Goal: Information Seeking & Learning: Find specific fact

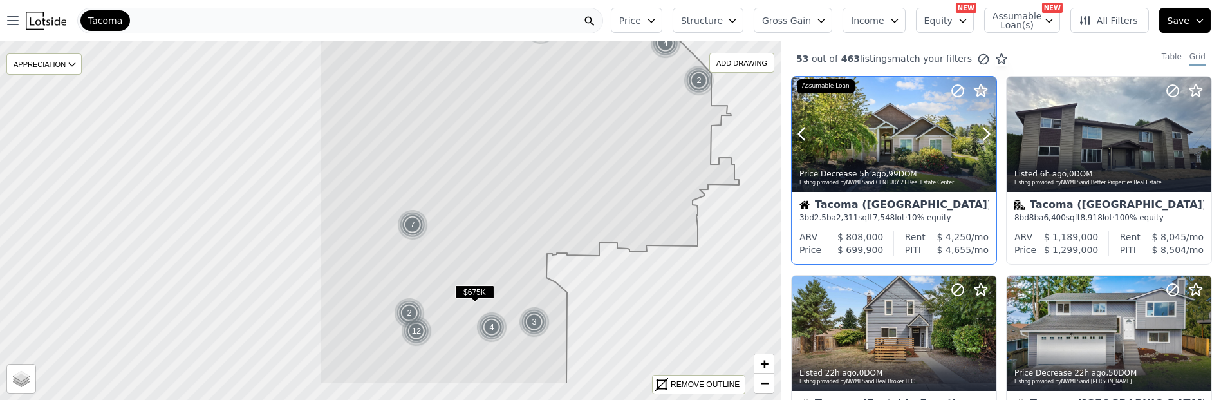
drag, startPoint x: 391, startPoint y: 149, endPoint x: 790, endPoint y: 102, distance: 401.8
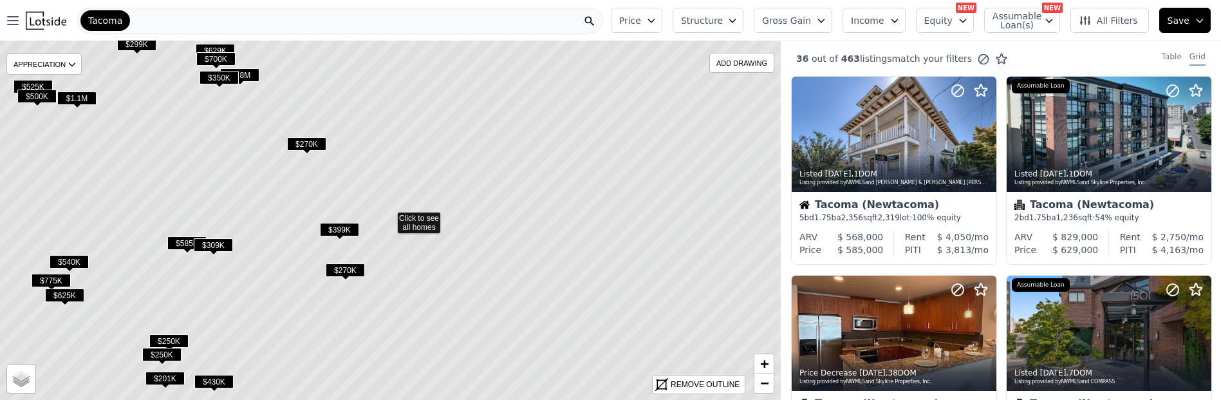
click at [685, 24] on button "Structure" at bounding box center [708, 20] width 71 height 25
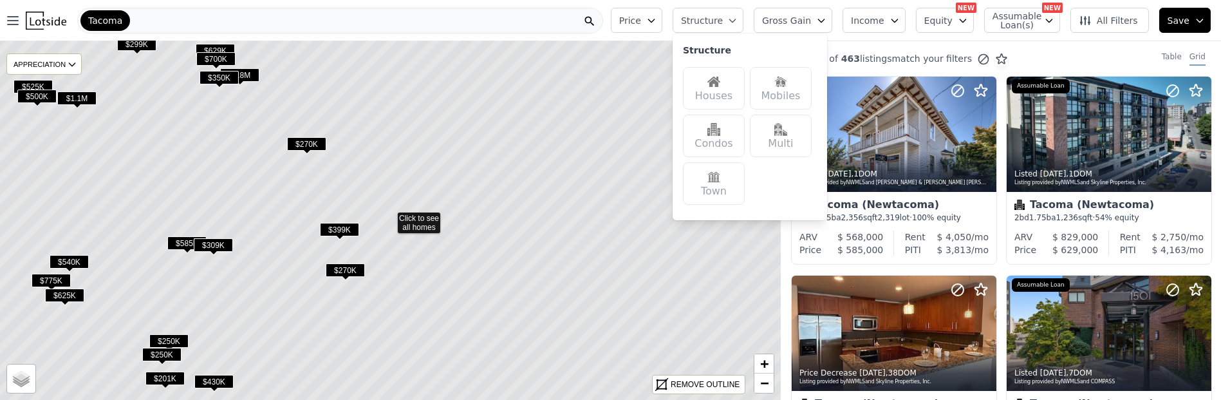
click at [686, 21] on button "Structure" at bounding box center [708, 20] width 71 height 25
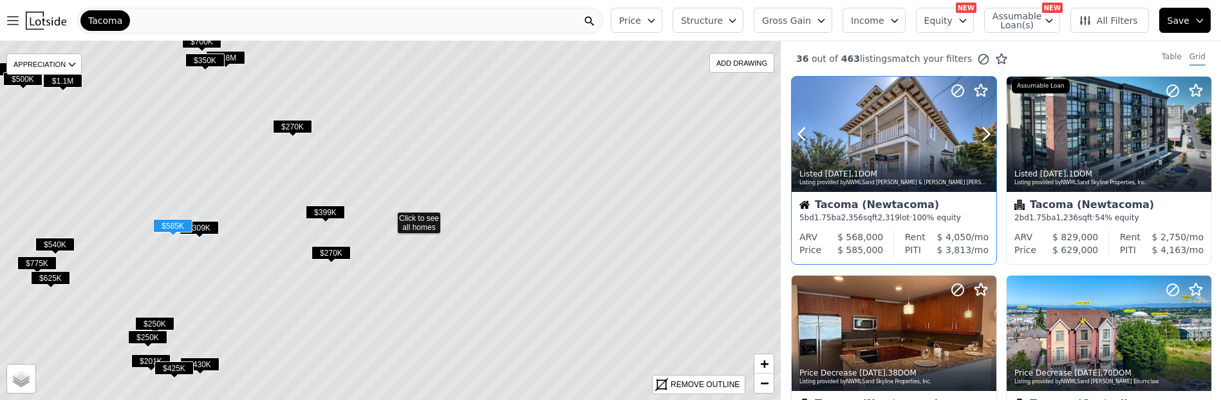
click at [899, 133] on div at bounding box center [894, 134] width 205 height 115
click at [415, 228] on icon at bounding box center [388, 218] width 934 height 427
click at [328, 256] on span "$270K" at bounding box center [329, 253] width 39 height 14
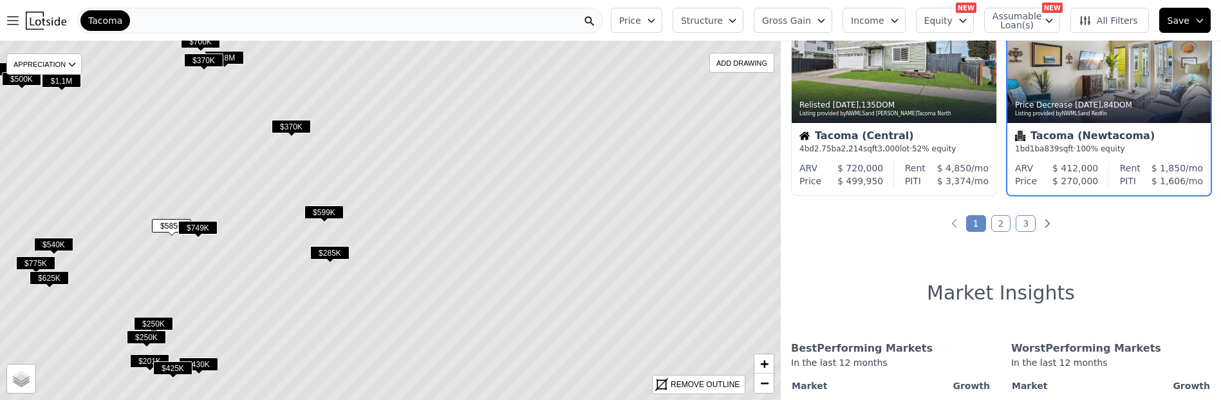
scroll to position [1068, 21]
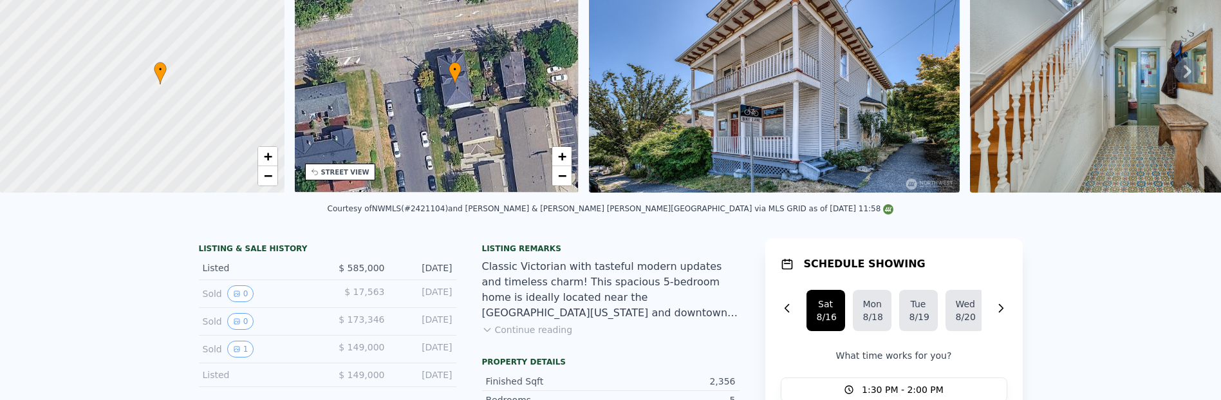
scroll to position [5, 0]
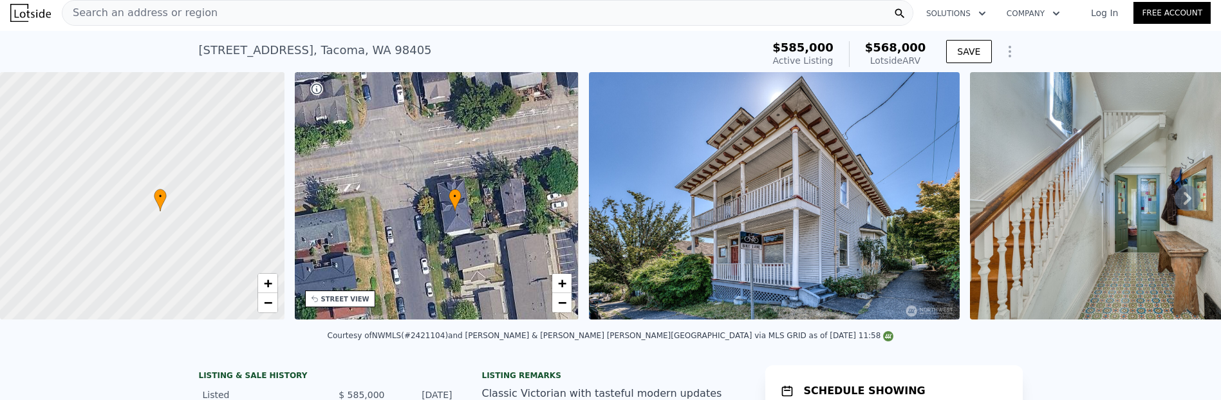
click at [501, 209] on div "• + −" at bounding box center [437, 195] width 284 height 247
click at [1175, 211] on icon at bounding box center [1188, 198] width 26 height 26
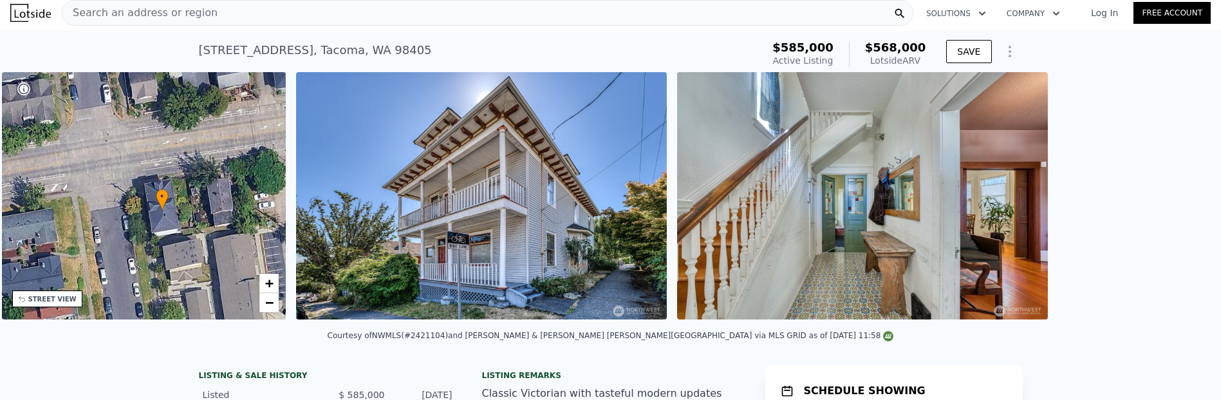
scroll to position [0, 337]
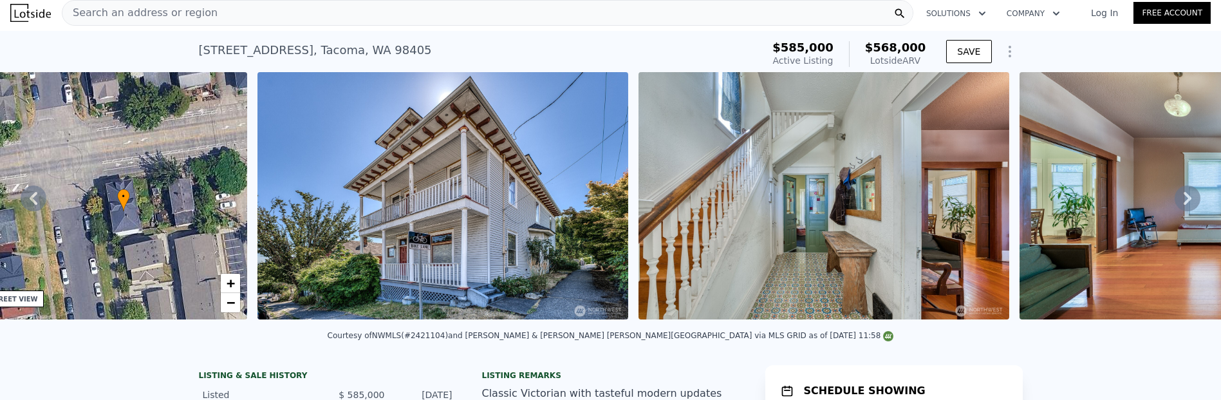
click at [1176, 211] on icon at bounding box center [1188, 198] width 26 height 26
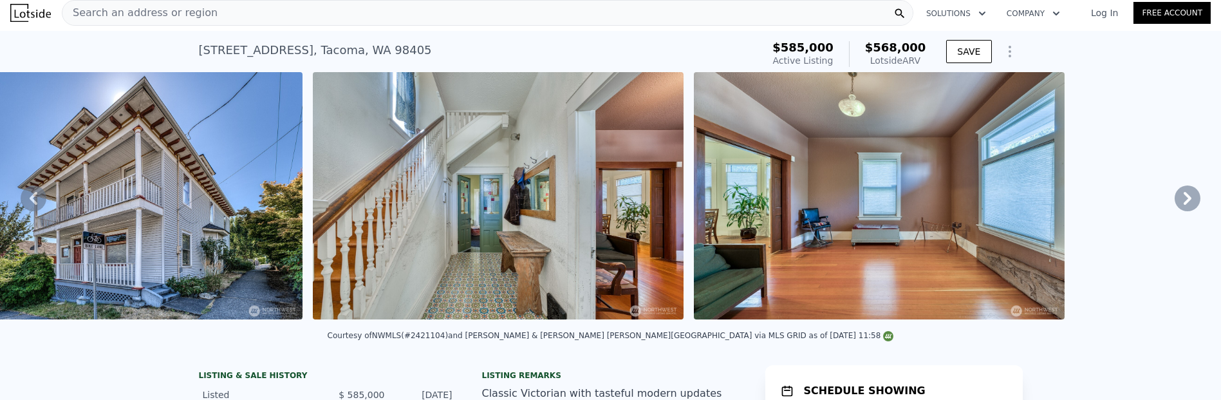
click at [1184, 205] on icon at bounding box center [1188, 198] width 8 height 13
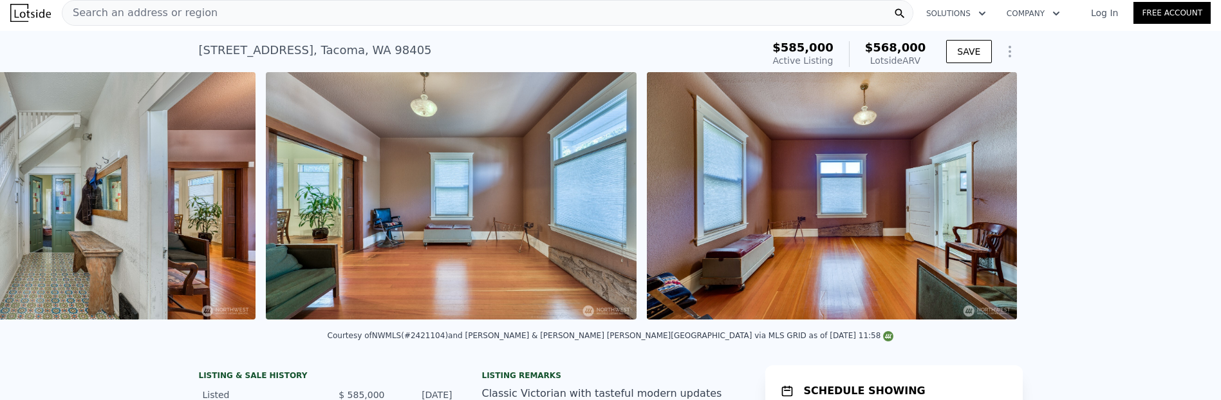
scroll to position [0, 1091]
click at [1184, 205] on icon at bounding box center [1188, 198] width 8 height 13
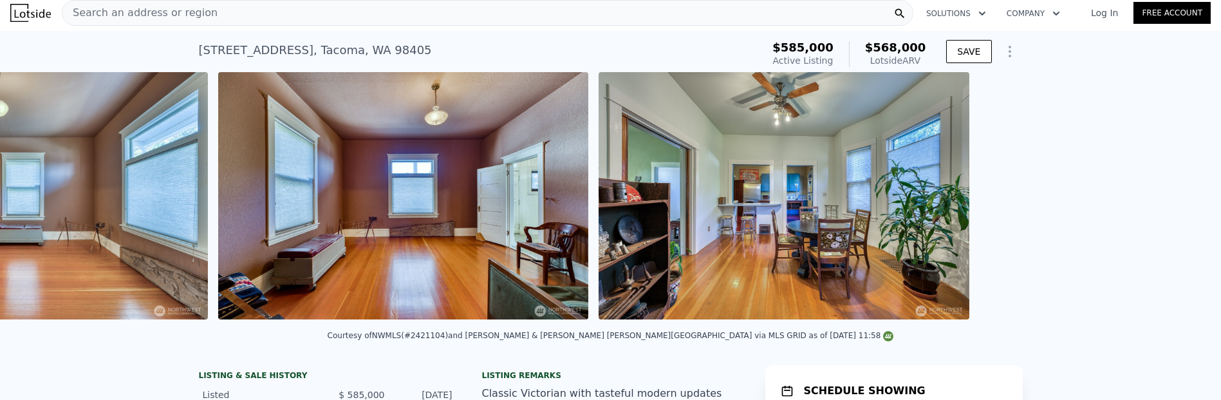
scroll to position [0, 1519]
click at [1184, 205] on icon at bounding box center [1188, 198] width 8 height 13
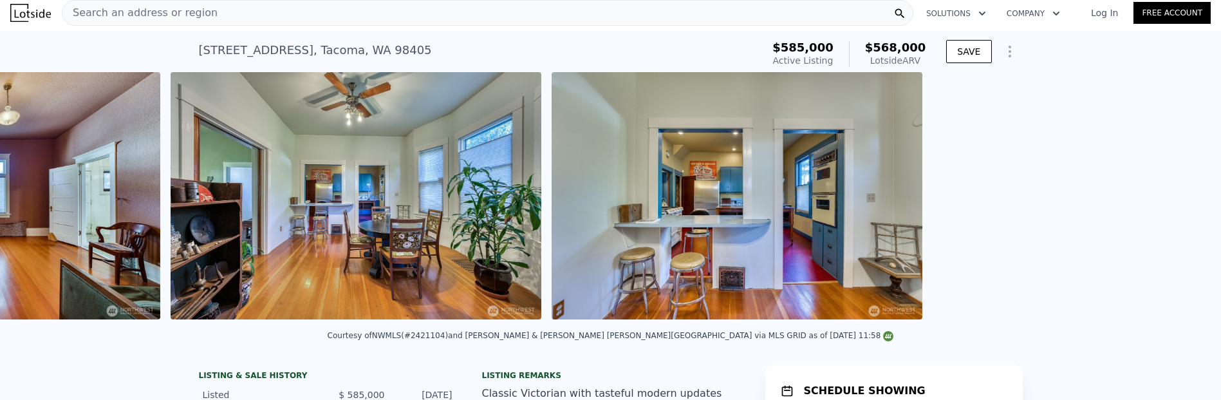
scroll to position [0, 1947]
click at [1184, 205] on icon at bounding box center [1188, 198] width 8 height 13
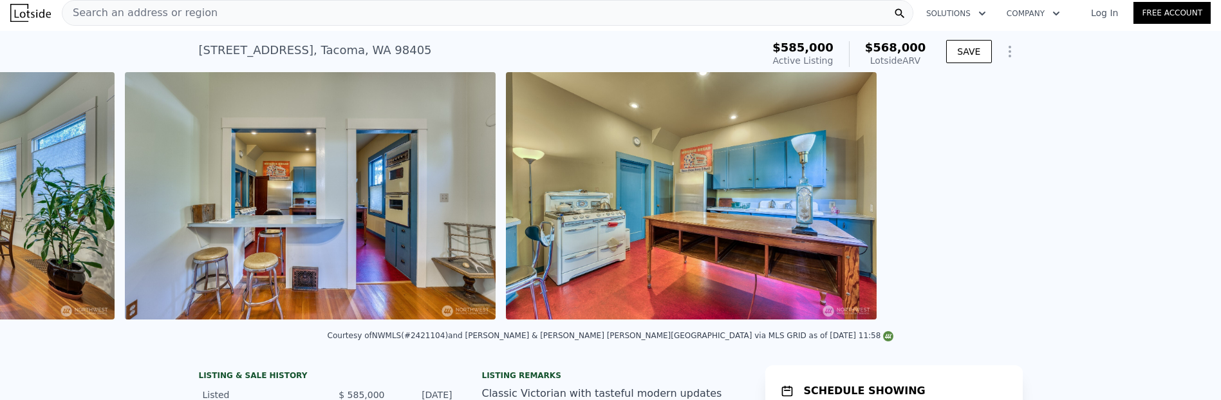
scroll to position [0, 2376]
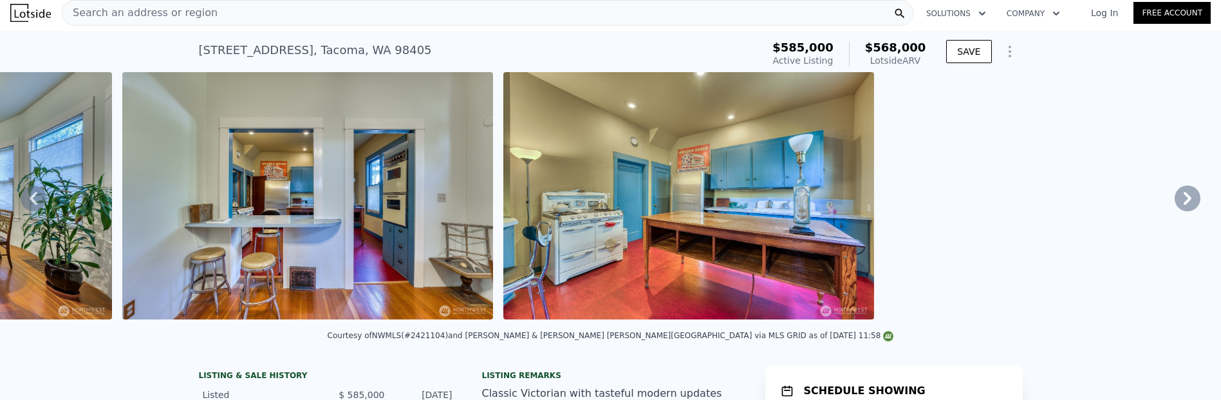
click at [1184, 205] on icon at bounding box center [1188, 198] width 8 height 13
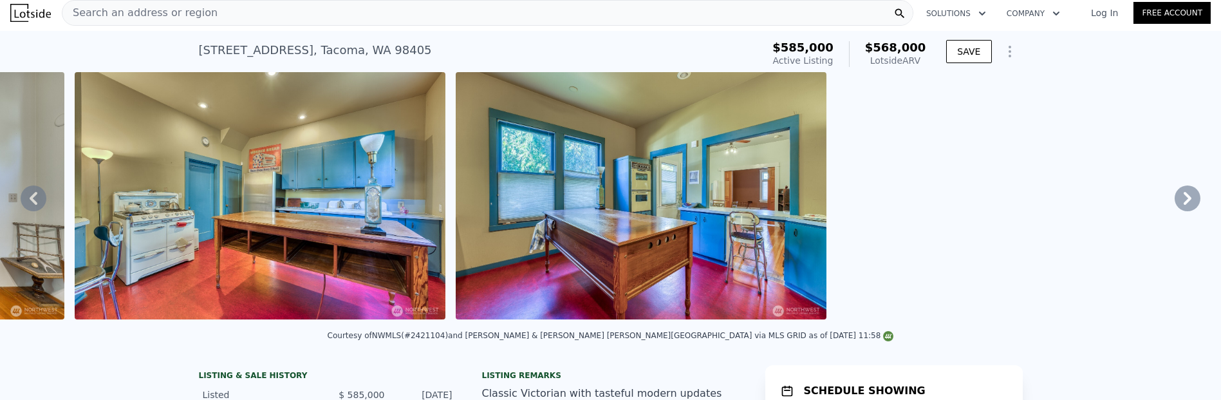
click at [1184, 205] on icon at bounding box center [1188, 198] width 8 height 13
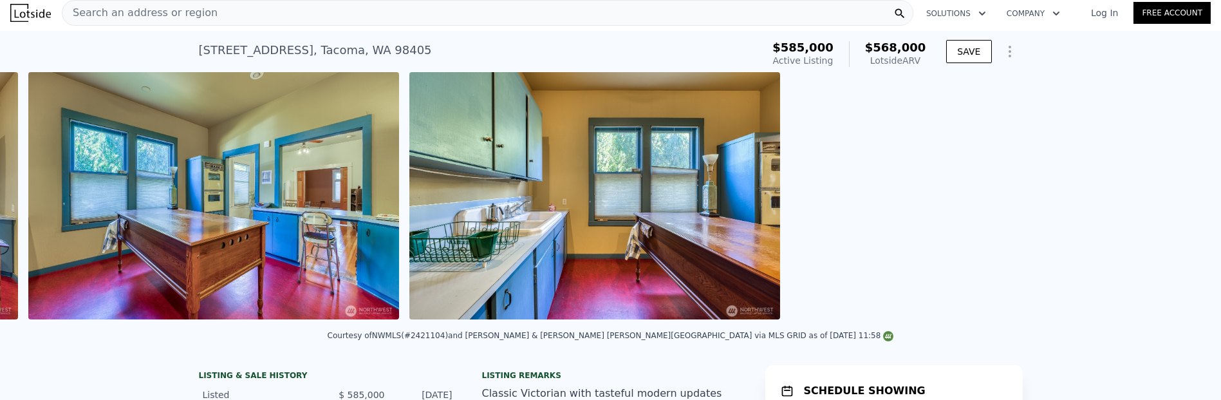
scroll to position [0, 3233]
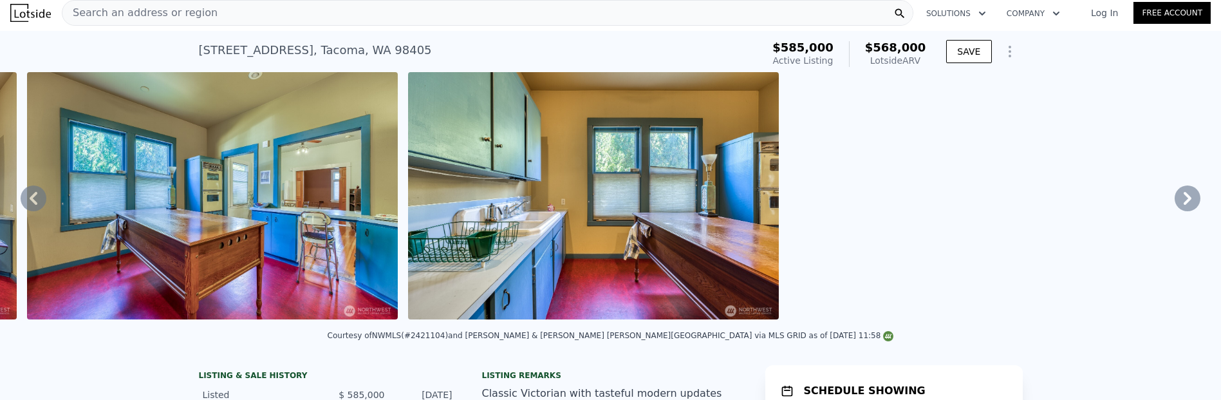
click at [1184, 205] on icon at bounding box center [1188, 198] width 8 height 13
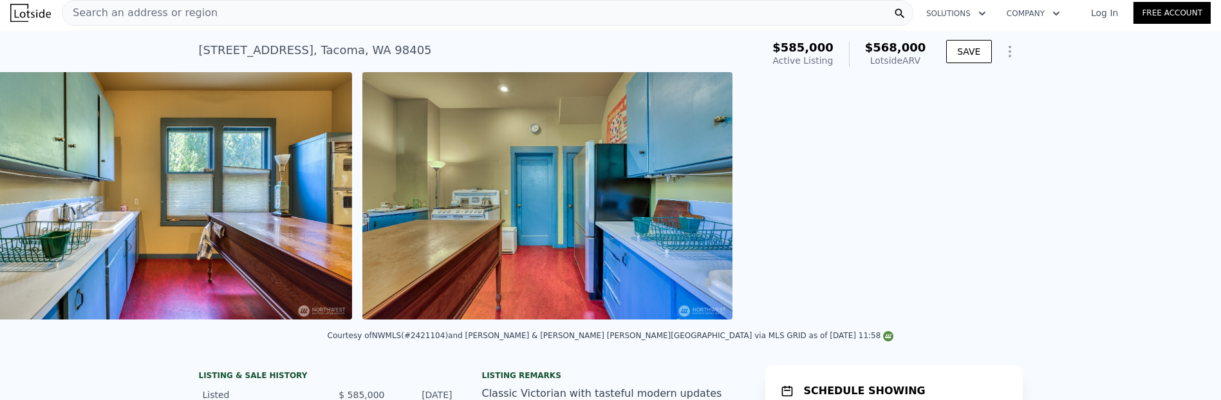
scroll to position [0, 3661]
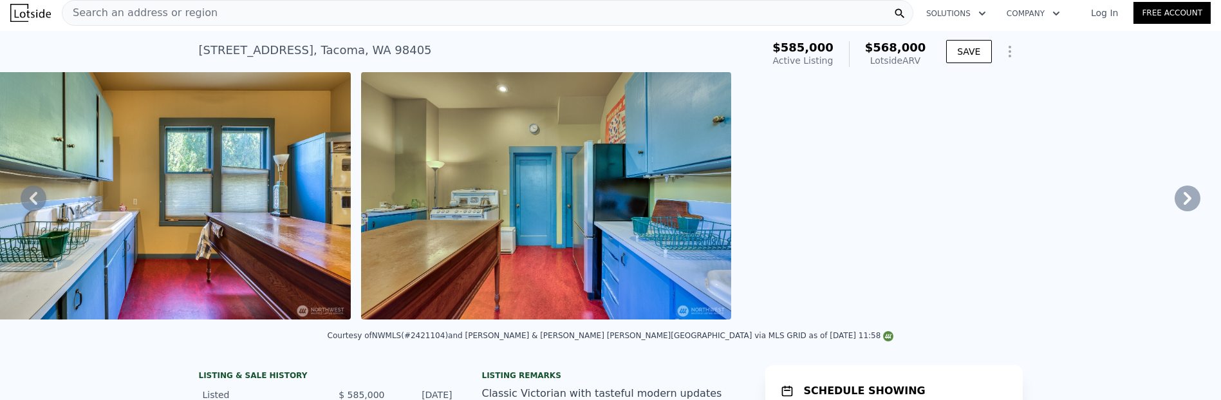
click at [1176, 211] on icon at bounding box center [1188, 198] width 26 height 26
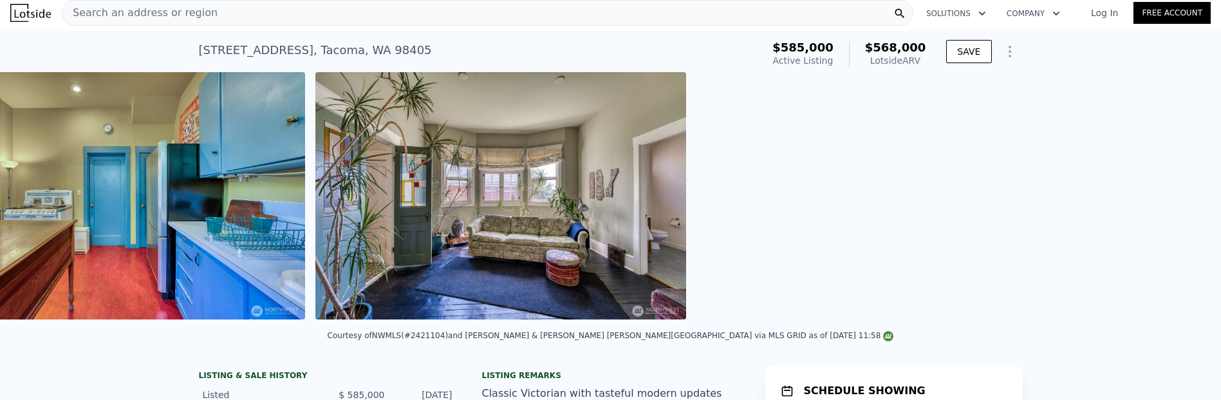
scroll to position [0, 4090]
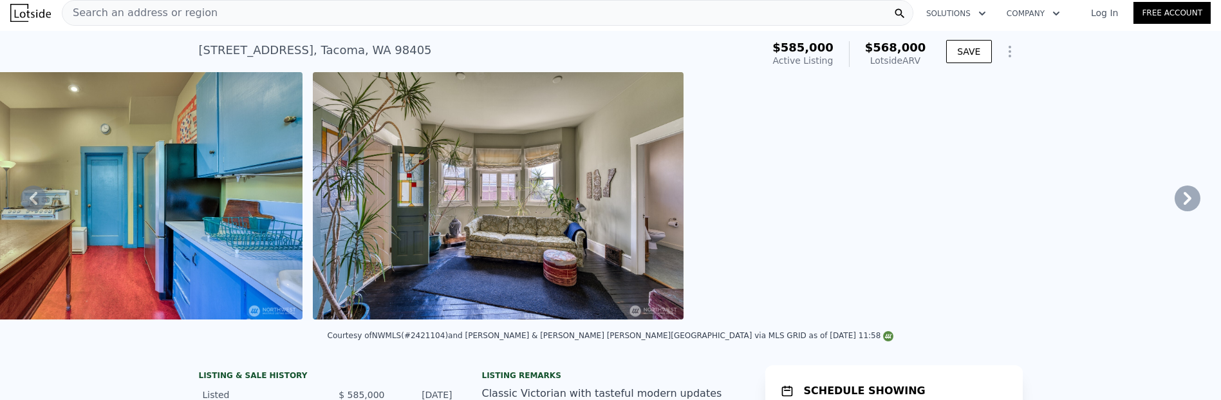
click at [1175, 211] on icon at bounding box center [1188, 198] width 26 height 26
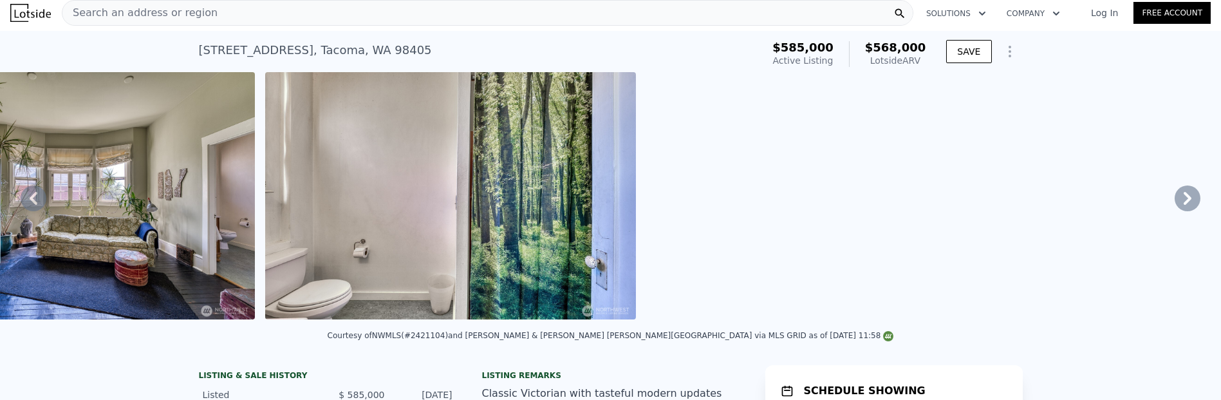
click at [1175, 211] on icon at bounding box center [1188, 198] width 26 height 26
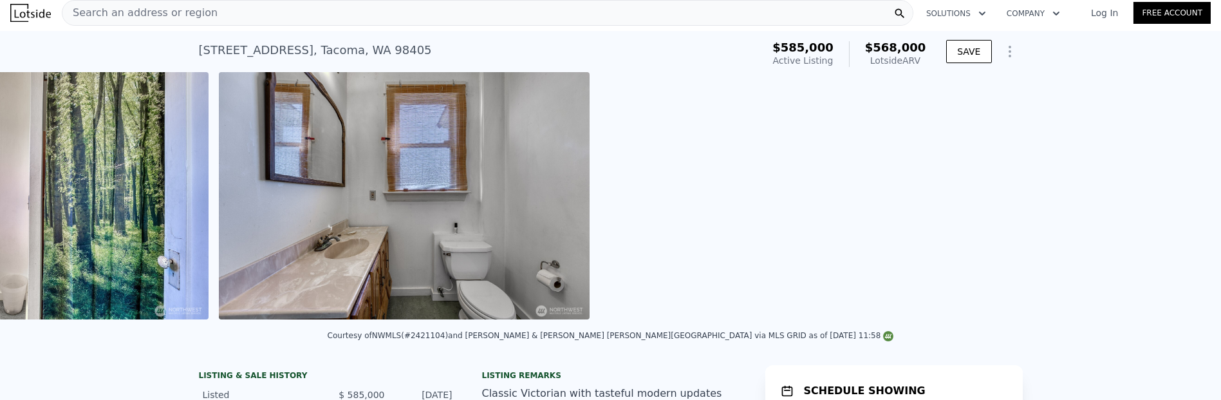
scroll to position [0, 4947]
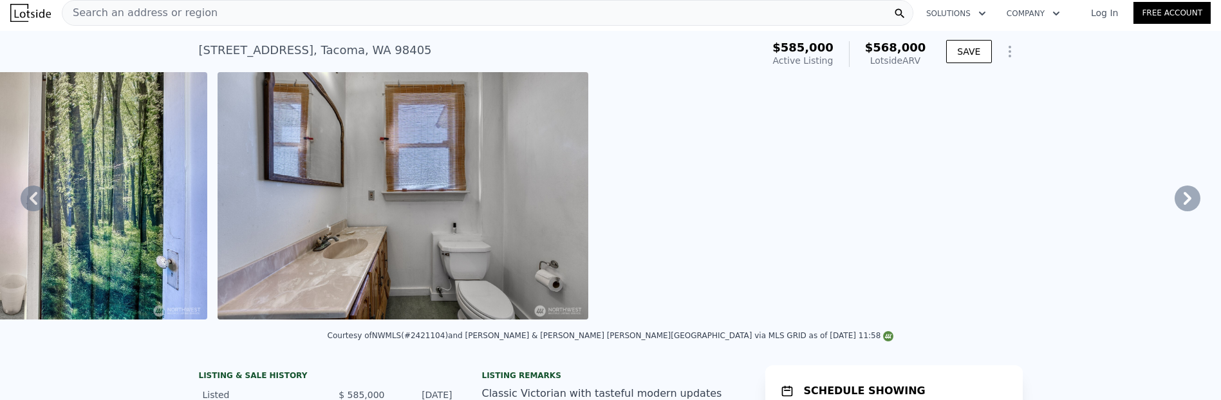
click at [1184, 205] on icon at bounding box center [1188, 198] width 8 height 13
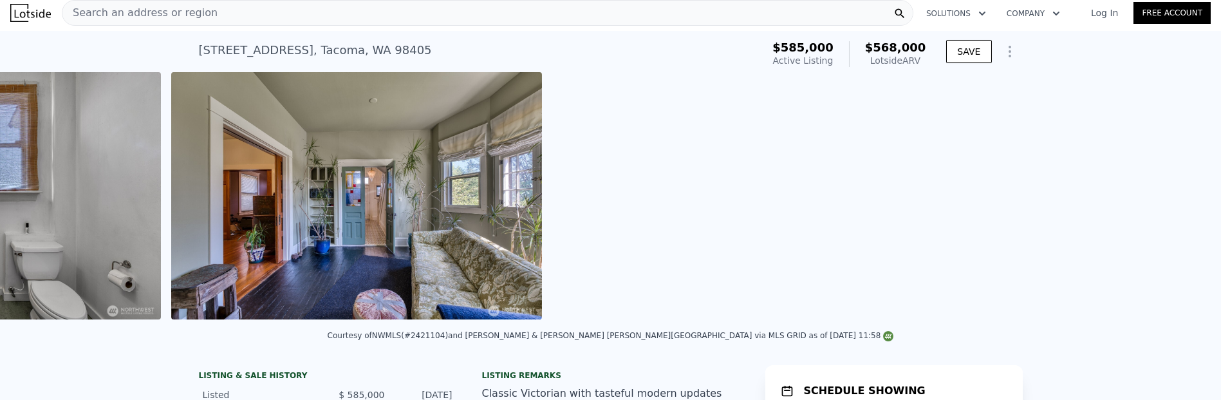
scroll to position [0, 5376]
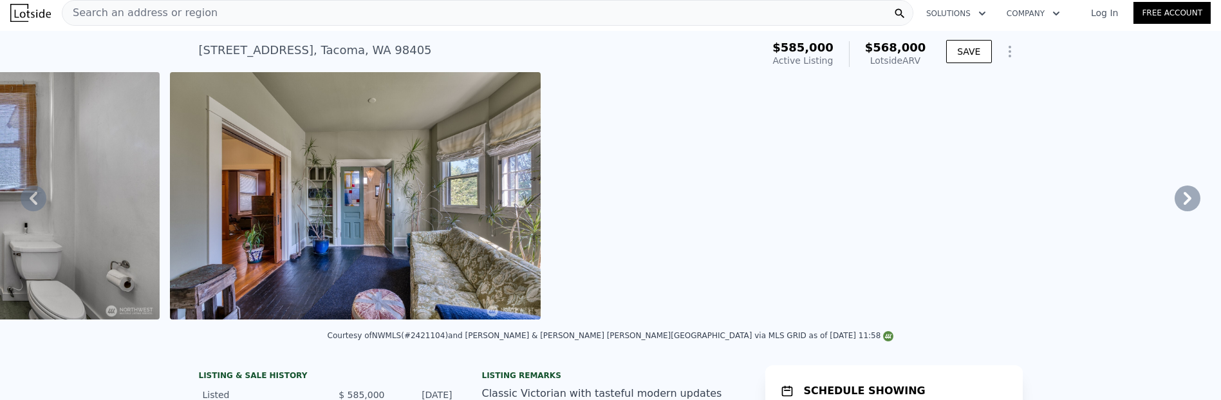
click at [1184, 205] on icon at bounding box center [1188, 198] width 8 height 13
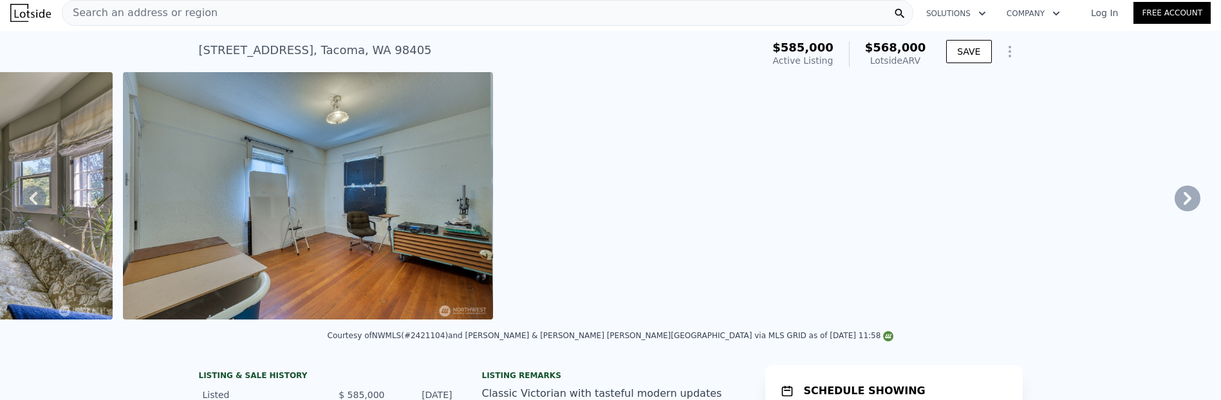
click at [1184, 205] on icon at bounding box center [1188, 198] width 8 height 13
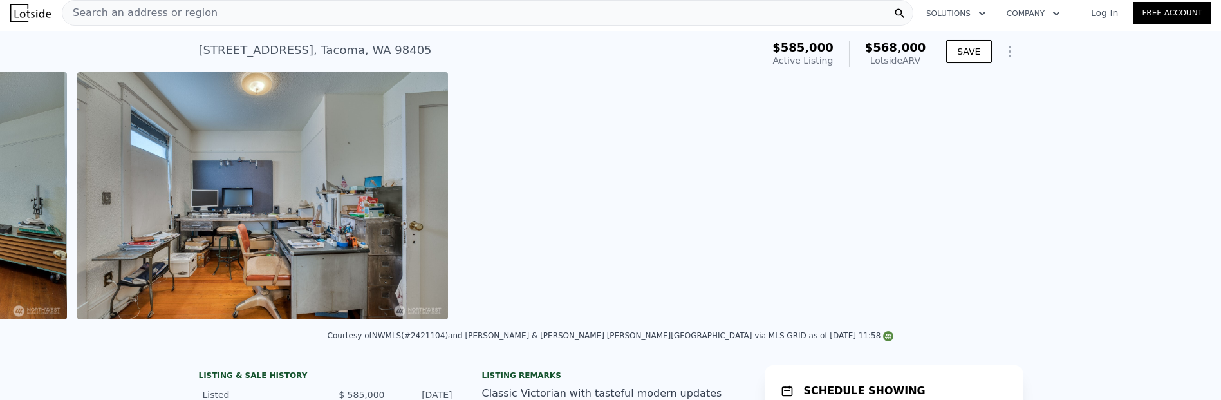
scroll to position [0, 6232]
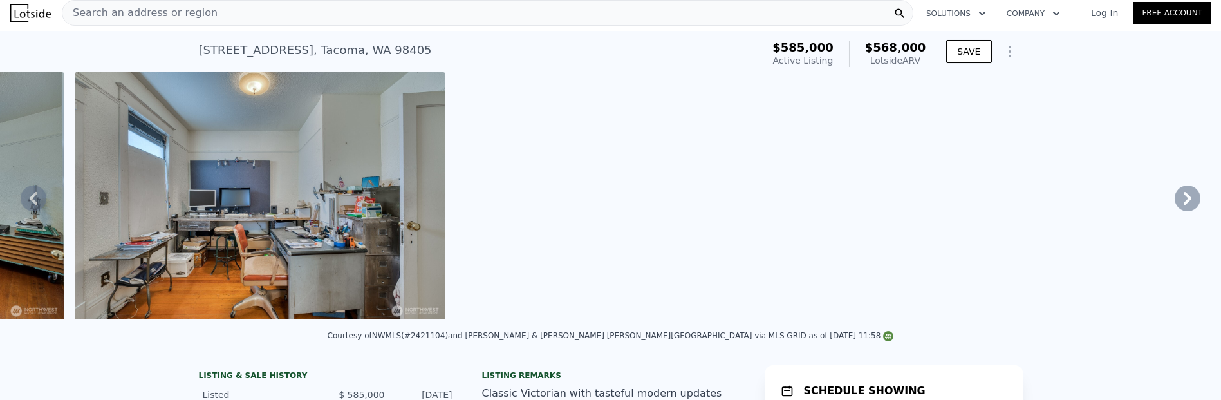
click at [1184, 205] on icon at bounding box center [1188, 198] width 8 height 13
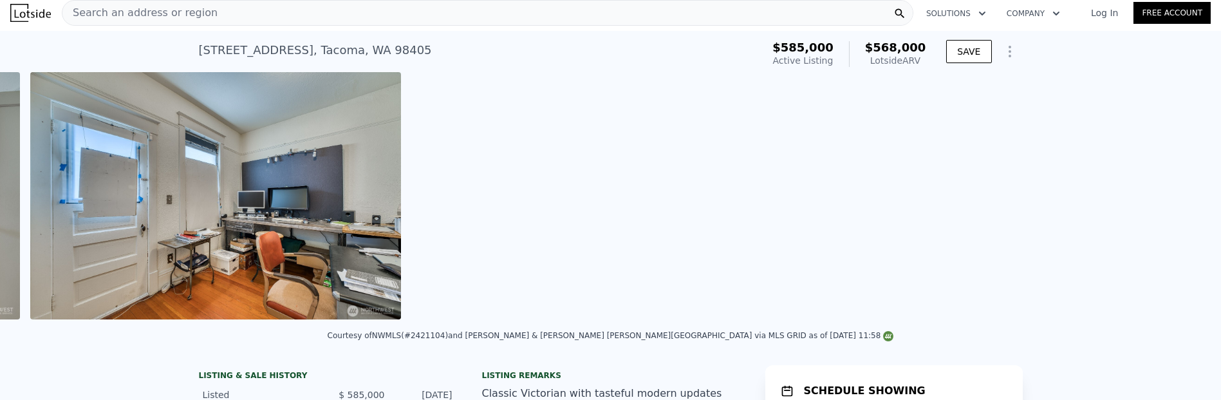
scroll to position [0, 6661]
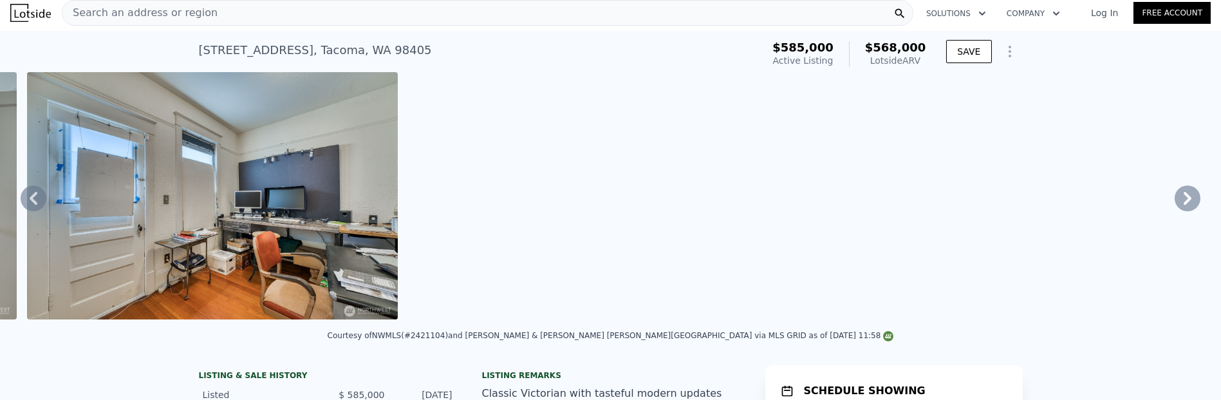
click at [1184, 205] on icon at bounding box center [1188, 198] width 8 height 13
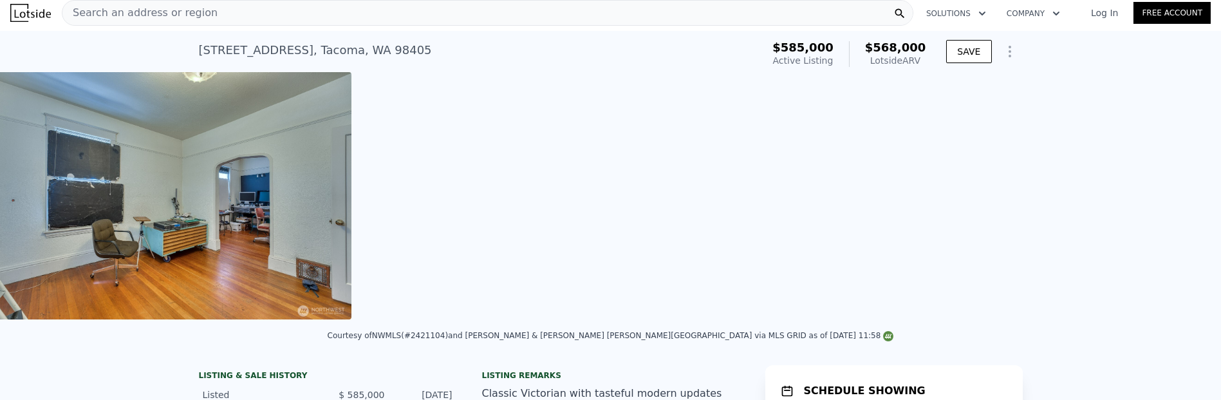
scroll to position [0, 7090]
click at [1175, 211] on icon at bounding box center [1188, 198] width 26 height 26
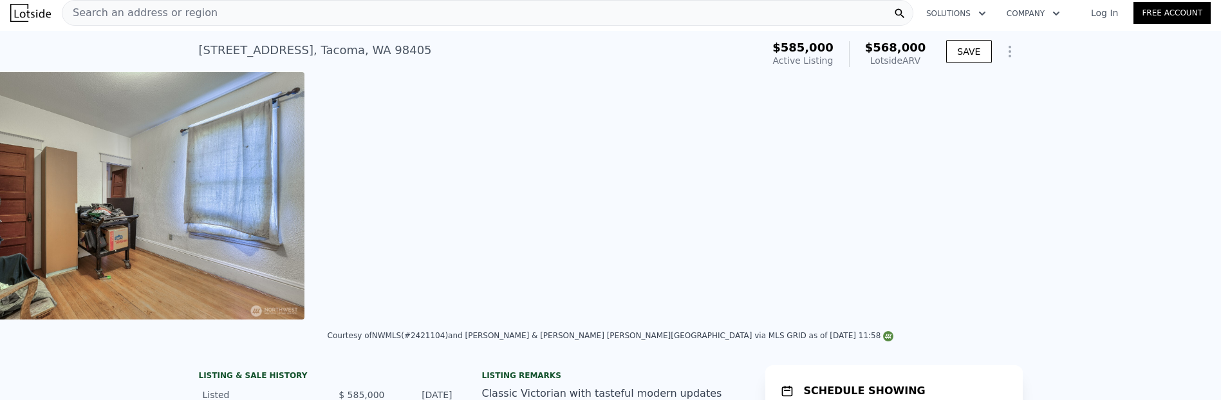
scroll to position [0, 7518]
click at [1175, 211] on icon at bounding box center [1188, 198] width 26 height 26
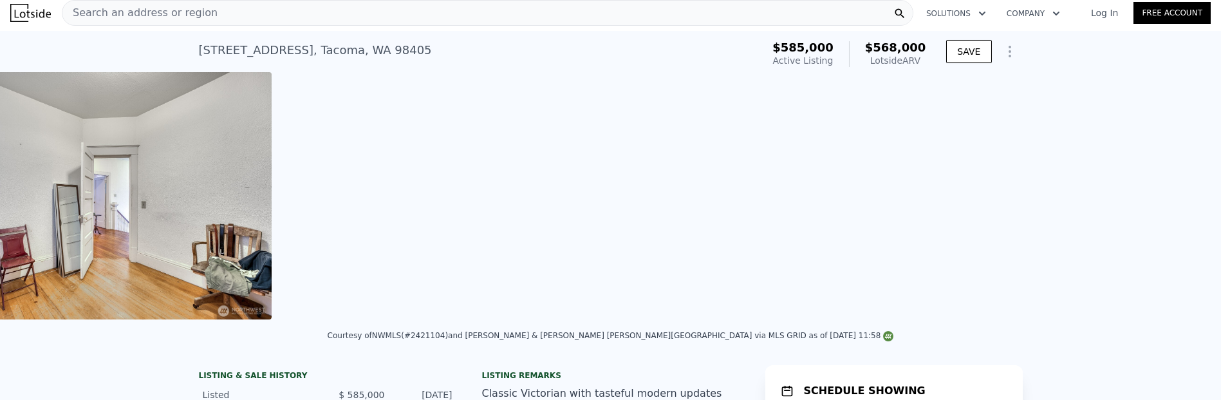
scroll to position [0, 7946]
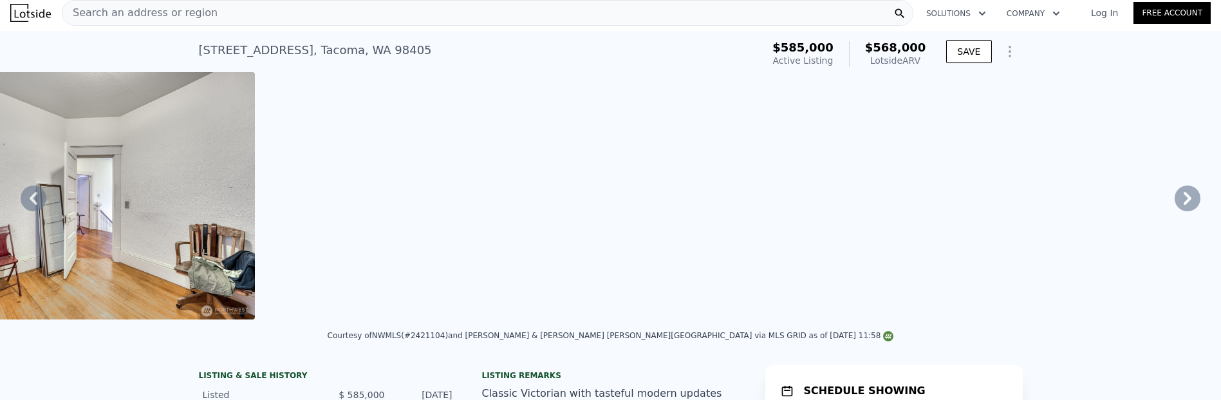
click at [1175, 211] on icon at bounding box center [1188, 198] width 26 height 26
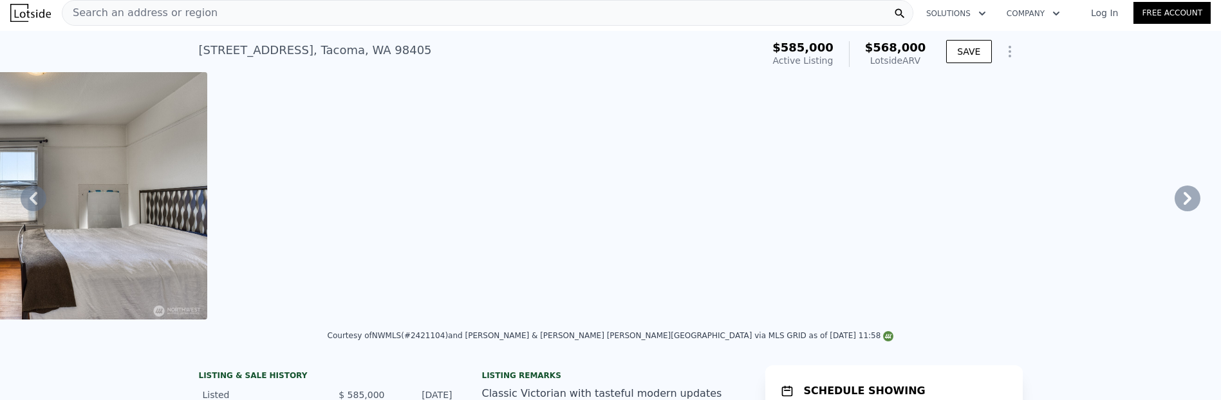
click at [1175, 211] on icon at bounding box center [1188, 198] width 26 height 26
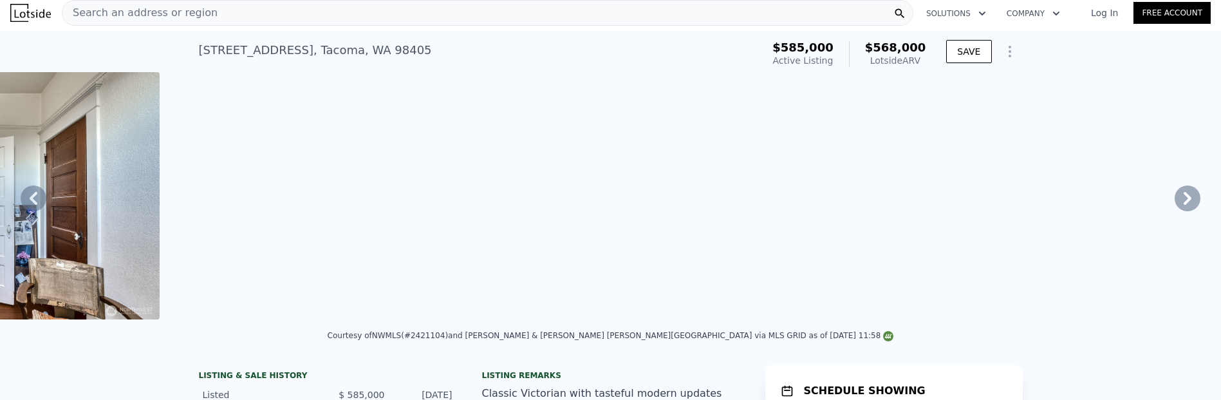
click at [1175, 211] on icon at bounding box center [1188, 198] width 26 height 26
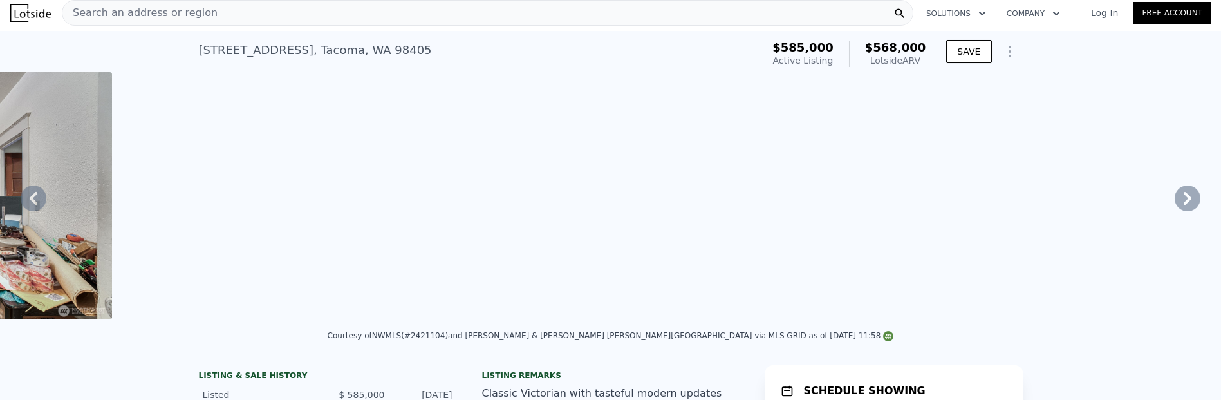
click at [1175, 211] on icon at bounding box center [1188, 198] width 26 height 26
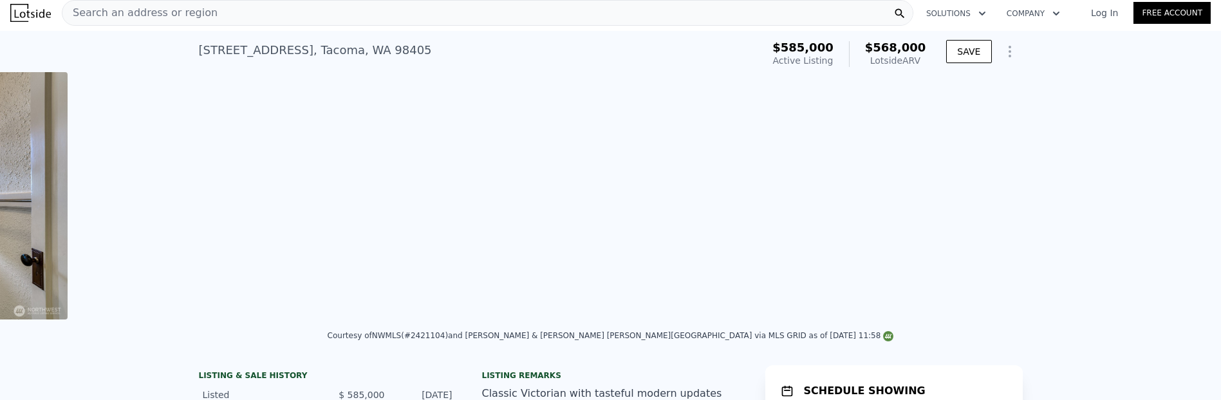
scroll to position [0, 9660]
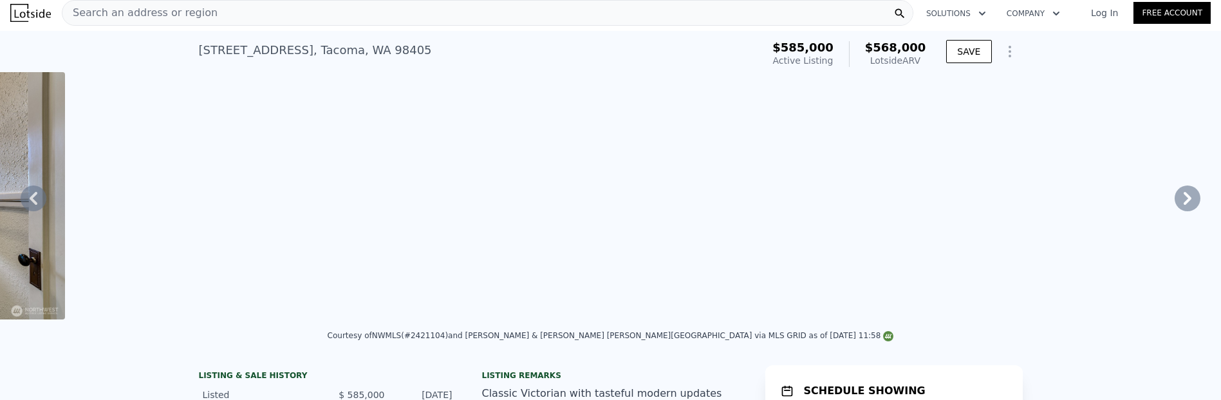
click at [1175, 211] on icon at bounding box center [1188, 198] width 26 height 26
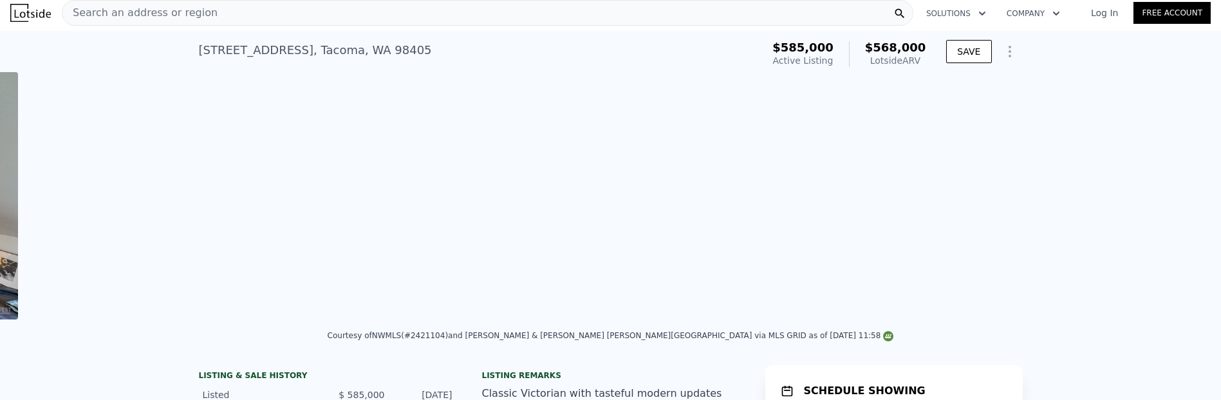
scroll to position [0, 10089]
click at [590, 44] on div "618 S 15th St , Tacoma , WA 98405 Active at $585k (~ARV $568k )" at bounding box center [478, 54] width 559 height 36
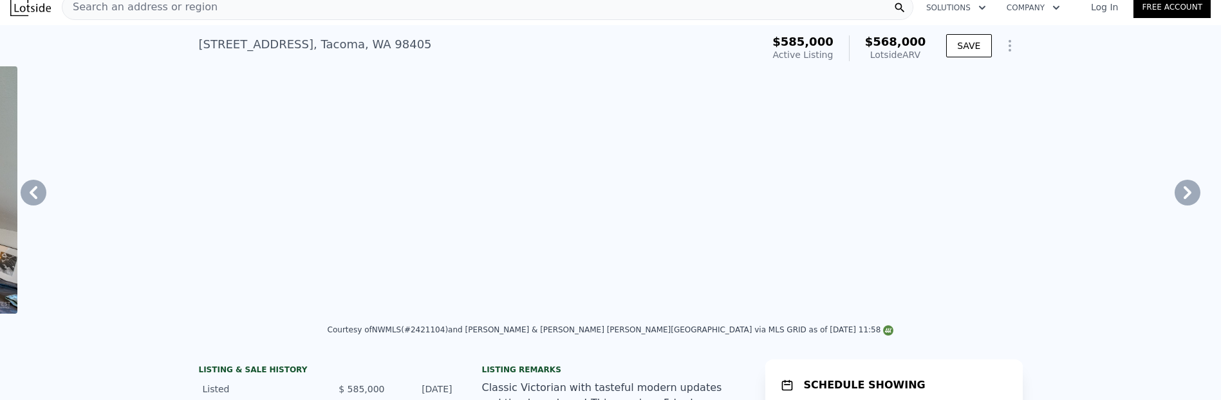
scroll to position [0, 0]
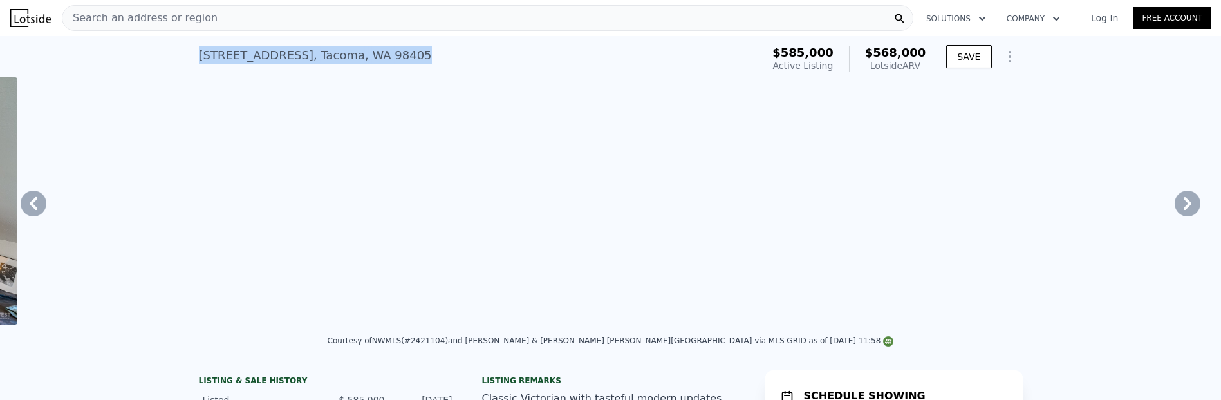
drag, startPoint x: 141, startPoint y: 63, endPoint x: 419, endPoint y: 63, distance: 278.0
click at [408, 65] on div "618 S 15th St , Tacoma , WA 98405 Active at $585k (~ARV $568k ) $585,000 Active…" at bounding box center [610, 56] width 1221 height 41
copy div "618 S 15th St , Tacoma , WA 98405"
